Goal: Task Accomplishment & Management: Complete application form

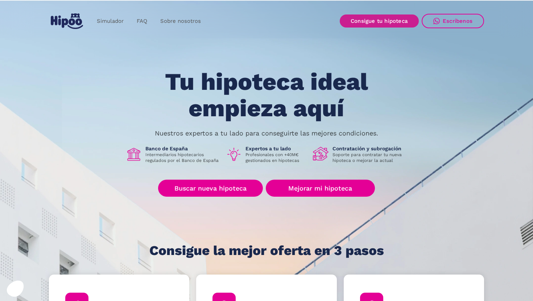
click at [361, 22] on link "Consigue tu hipoteca" at bounding box center [379, 21] width 79 height 13
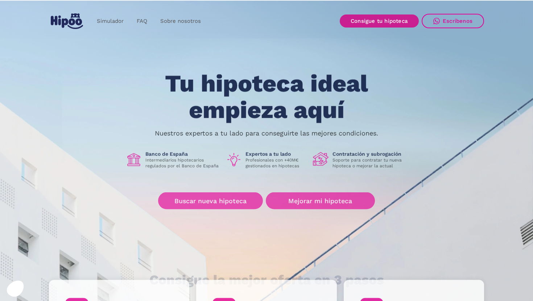
click at [385, 17] on link "Consigue tu hipoteca" at bounding box center [379, 21] width 79 height 13
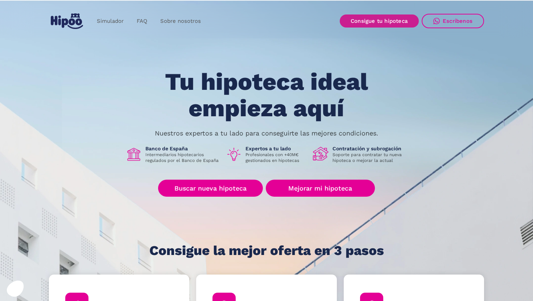
click at [363, 21] on link "Consigue tu hipoteca" at bounding box center [379, 21] width 79 height 13
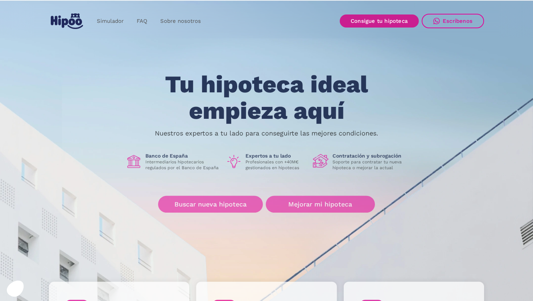
click at [380, 24] on link "Consigue tu hipoteca" at bounding box center [379, 21] width 79 height 13
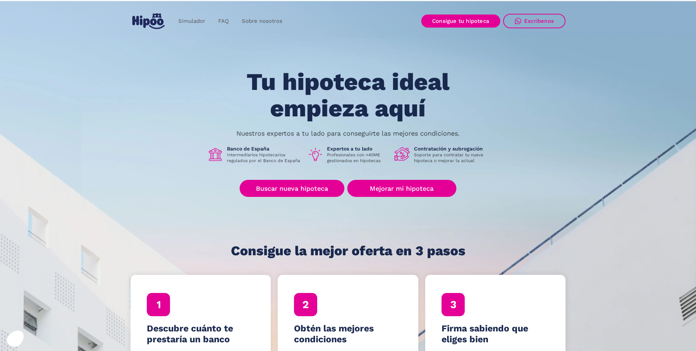
click at [465, 29] on div "Simulador FAQ Sobre nosotros Buscar nueva hipoteca Mejorar mi hipoteca Login Ac…" at bounding box center [348, 21] width 435 height 21
click at [465, 24] on link "Consigue tu hipoteca" at bounding box center [460, 21] width 79 height 13
click at [454, 25] on link "Consigue tu hipoteca" at bounding box center [460, 21] width 79 height 13
